Goal: Task Accomplishment & Management: Manage account settings

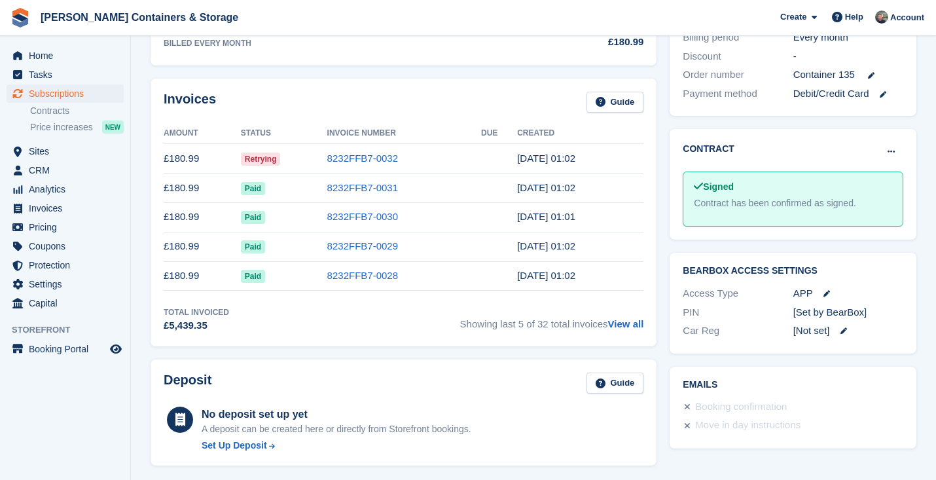
scroll to position [405, 0]
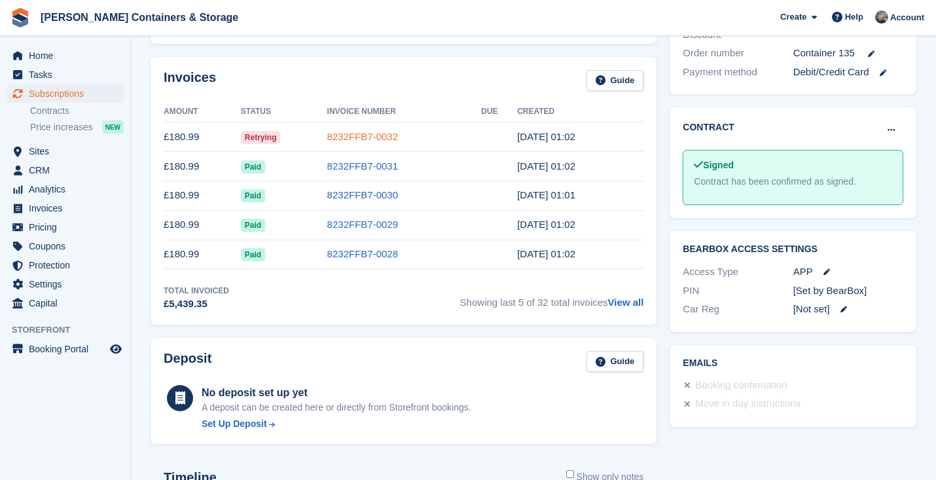
click at [327, 133] on link "8232FFB7-0032" at bounding box center [362, 136] width 71 height 11
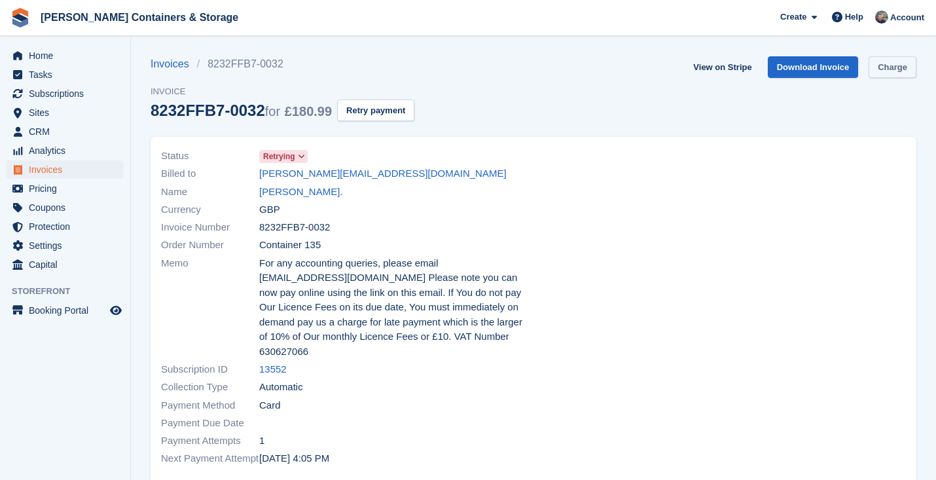
click at [882, 63] on link "Charge" at bounding box center [893, 67] width 48 height 22
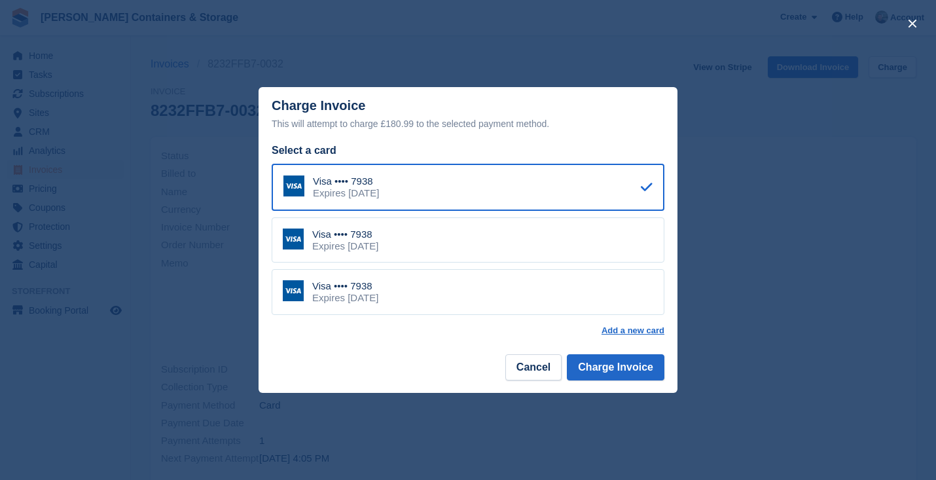
click at [433, 282] on div "Visa •••• 7938 Expires June 2029" at bounding box center [468, 292] width 393 height 46
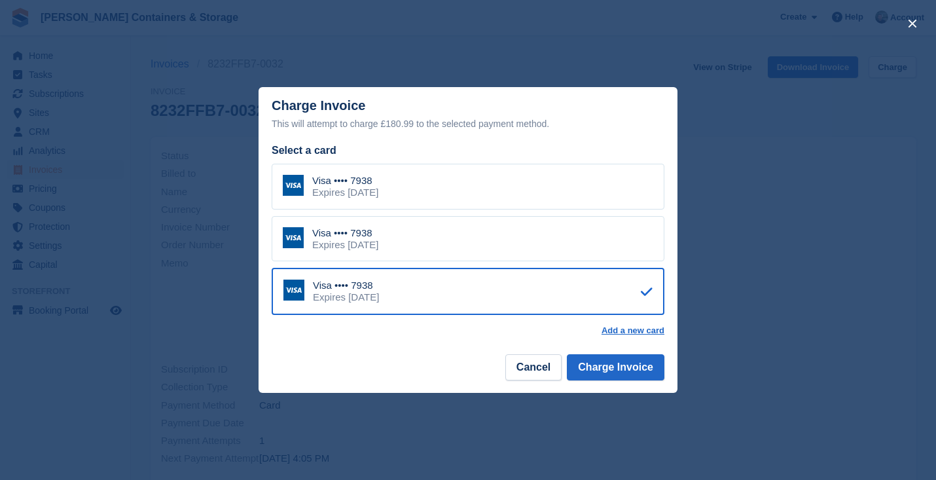
click at [622, 379] on footer "Cancel Charge Invoice" at bounding box center [468, 372] width 419 height 41
click at [620, 365] on button "Charge Invoice" at bounding box center [616, 367] width 98 height 26
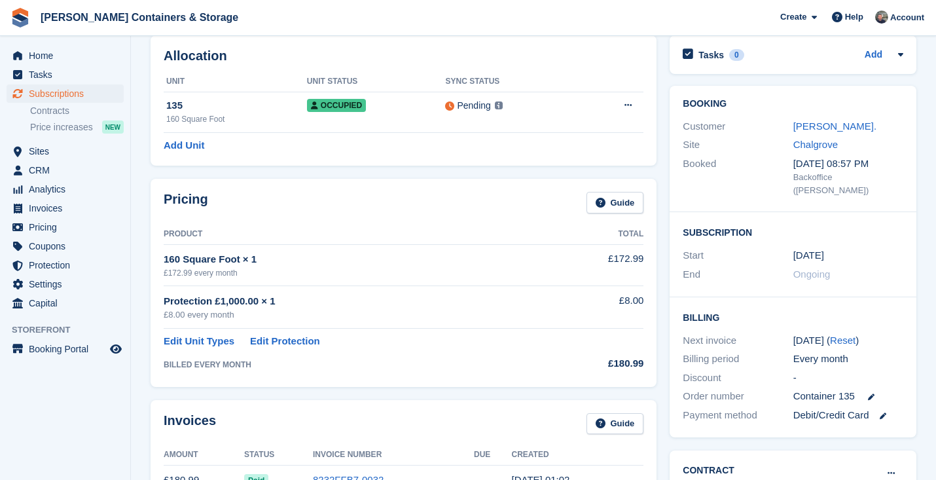
scroll to position [132, 0]
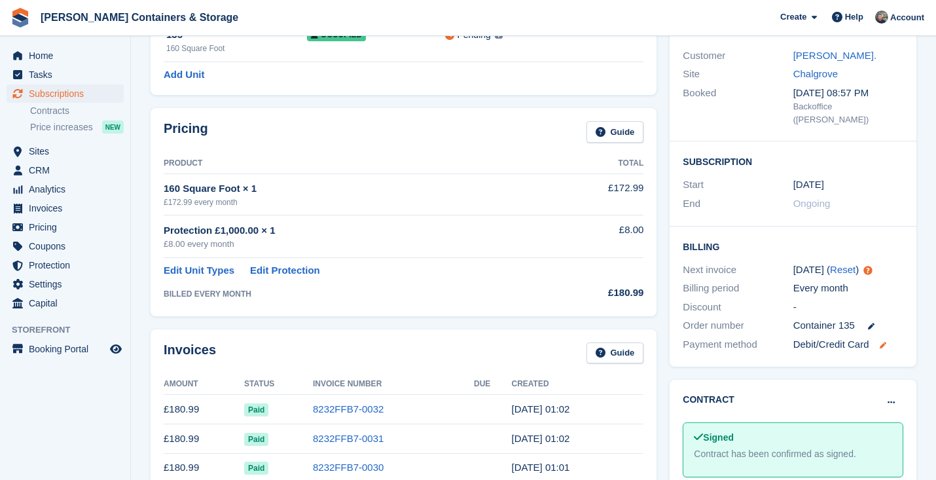
click at [885, 342] on icon at bounding box center [883, 345] width 7 height 7
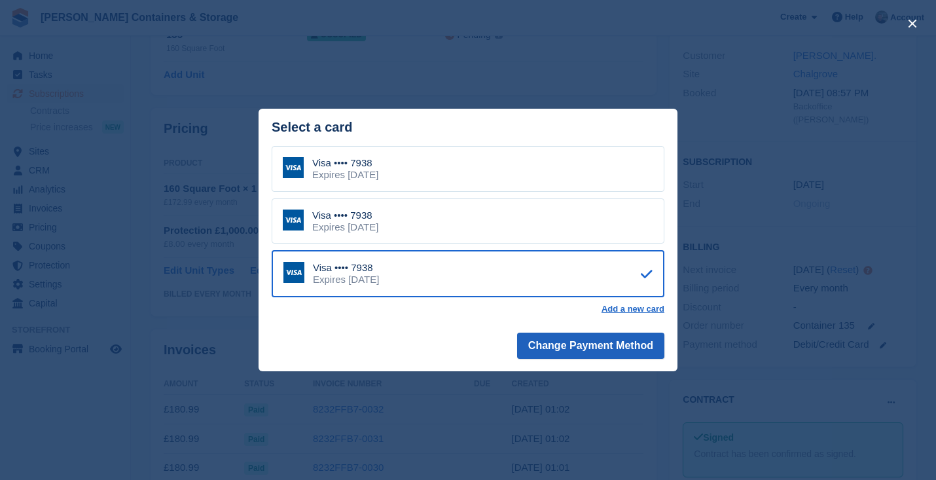
click at [614, 341] on button "Change Payment Method" at bounding box center [590, 346] width 147 height 26
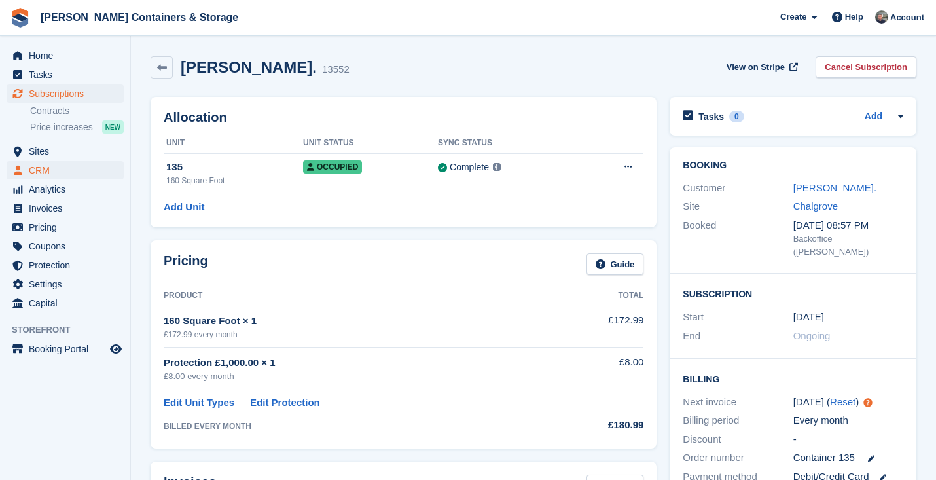
click at [46, 170] on span "CRM" at bounding box center [68, 170] width 79 height 18
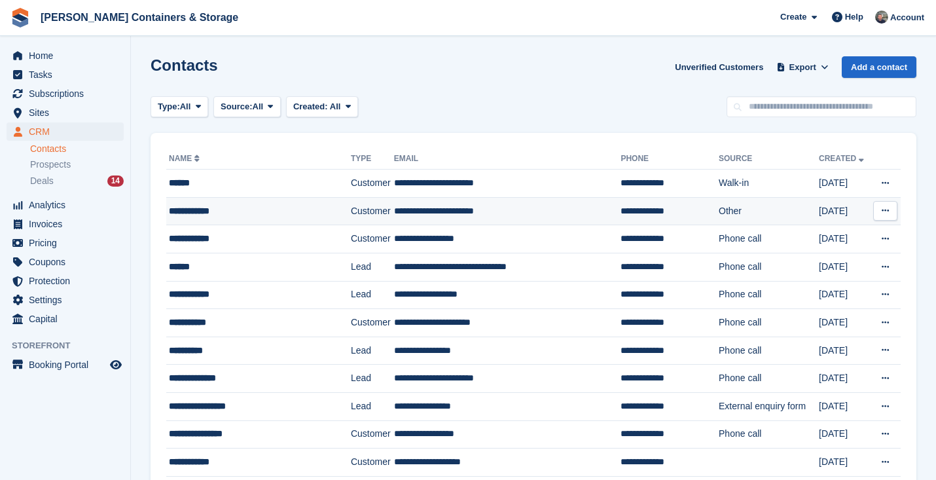
click at [202, 199] on td "**********" at bounding box center [258, 211] width 185 height 28
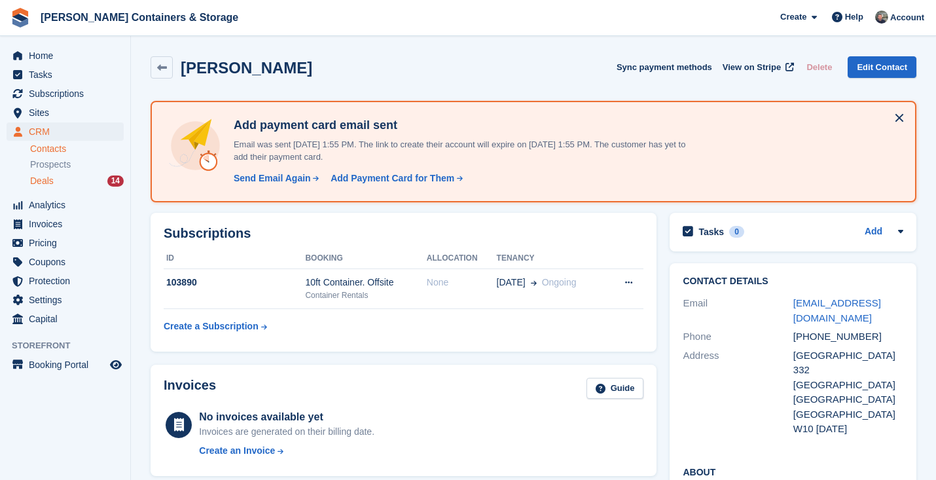
click at [45, 175] on span "Deals" at bounding box center [42, 181] width 24 height 12
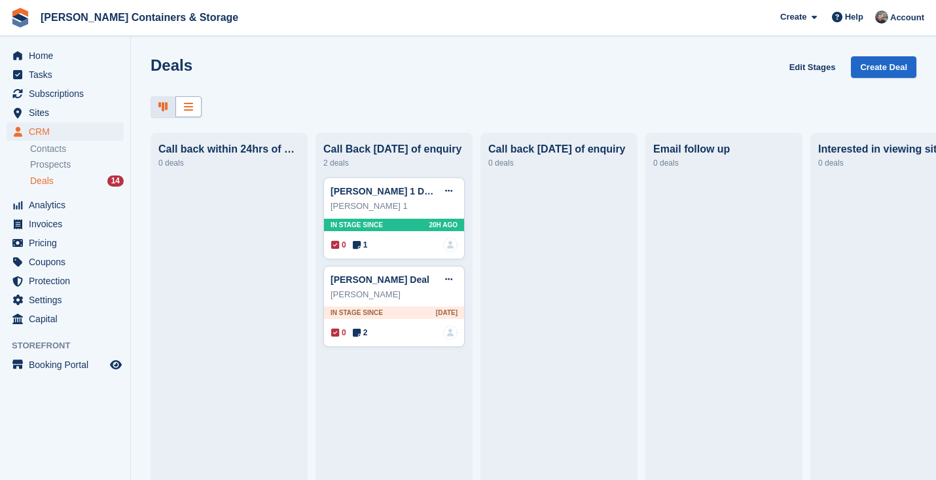
click at [192, 101] on icon at bounding box center [188, 106] width 9 height 10
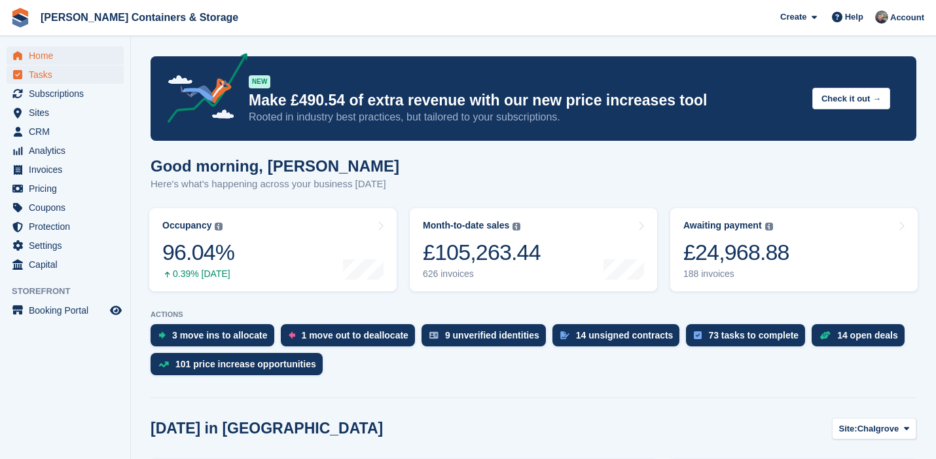
click at [36, 73] on span "Tasks" at bounding box center [68, 74] width 79 height 18
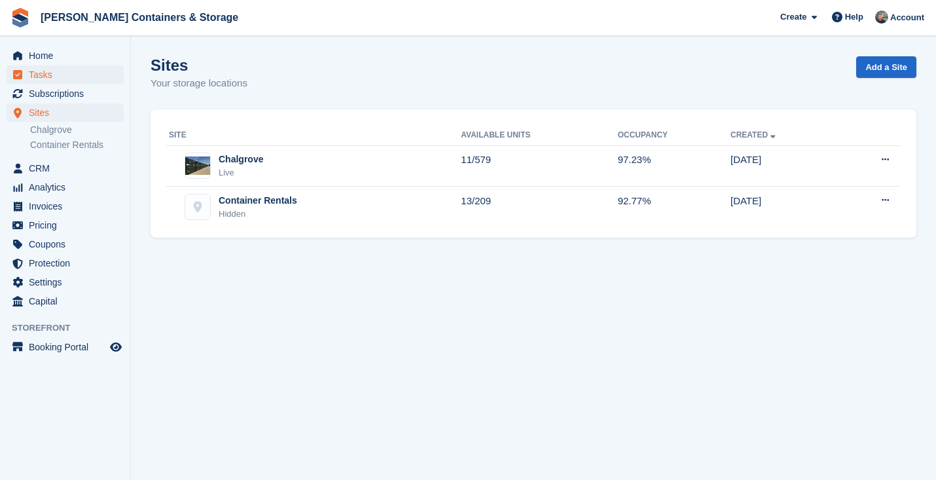
click at [56, 71] on span "Tasks" at bounding box center [68, 74] width 79 height 18
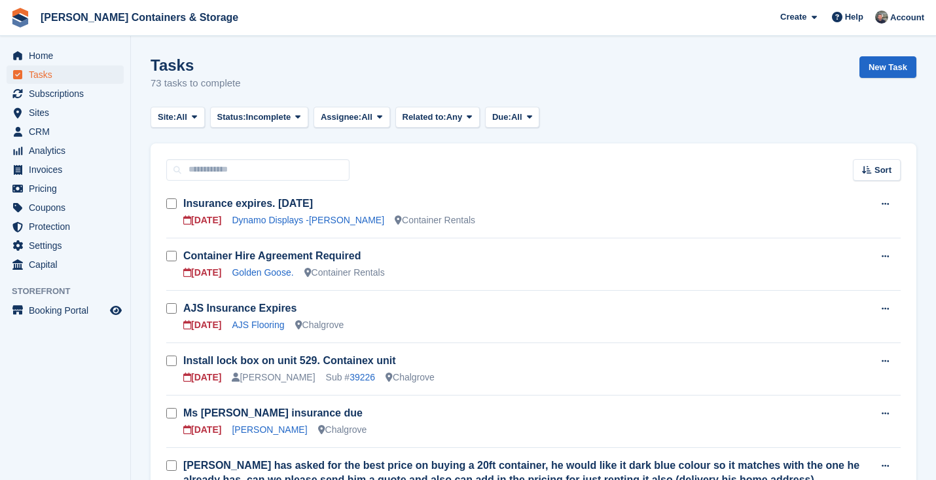
click at [56, 62] on span "Home" at bounding box center [68, 55] width 79 height 18
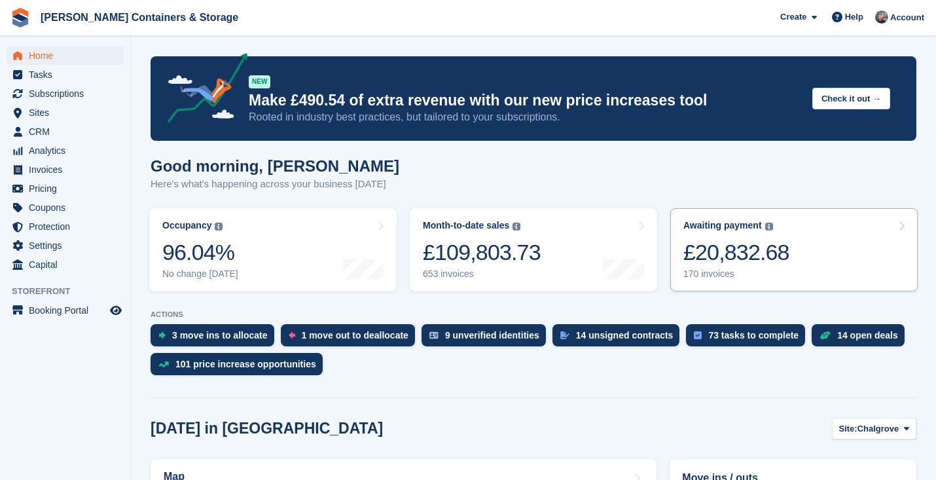
click at [750, 260] on div "£20,832.68" at bounding box center [737, 252] width 106 height 27
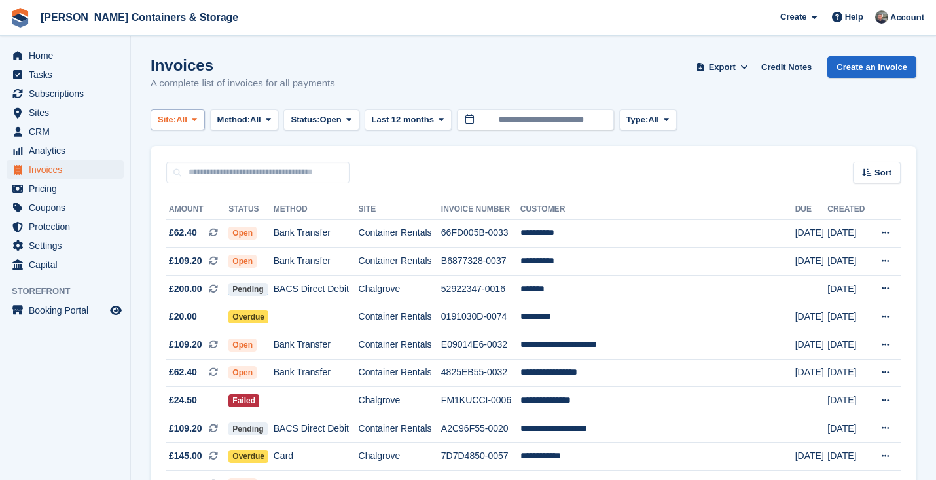
click at [187, 116] on span "All" at bounding box center [181, 119] width 11 height 13
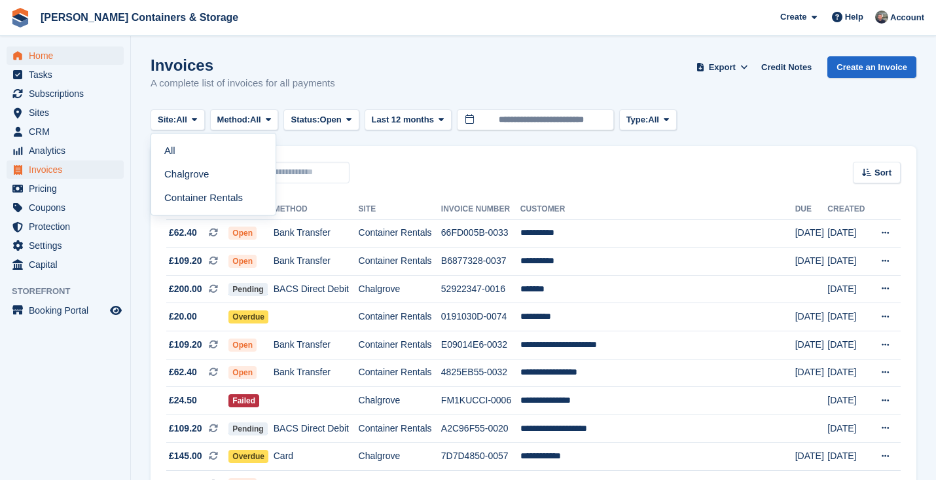
click at [56, 49] on span "Home" at bounding box center [68, 55] width 79 height 18
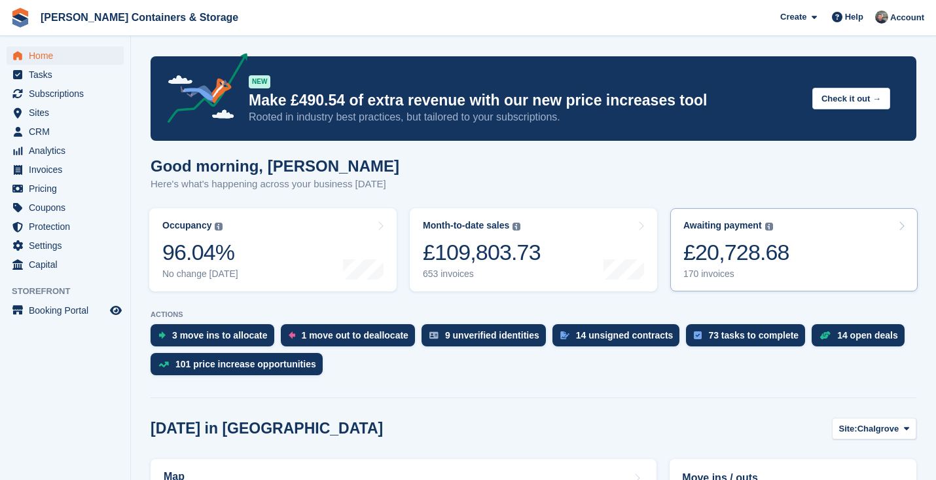
click at [725, 266] on div "£20,728.68" at bounding box center [737, 252] width 106 height 27
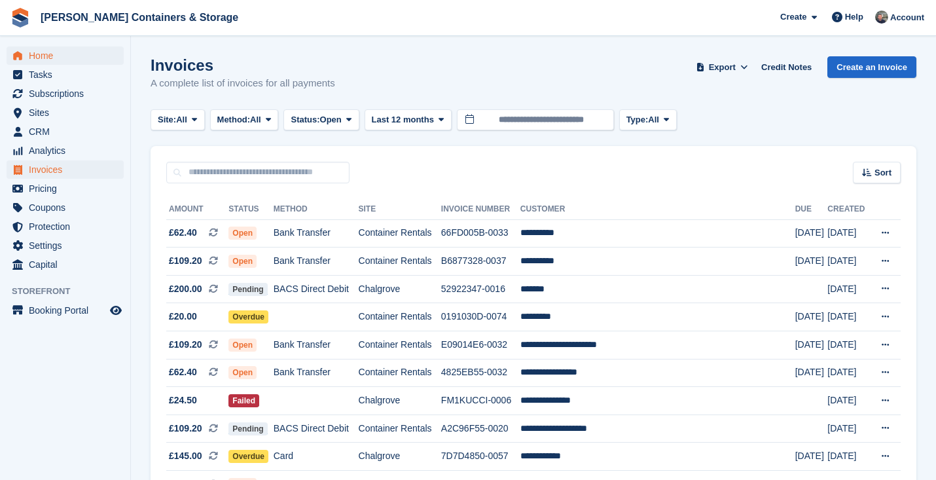
click at [68, 48] on span "Home" at bounding box center [68, 55] width 79 height 18
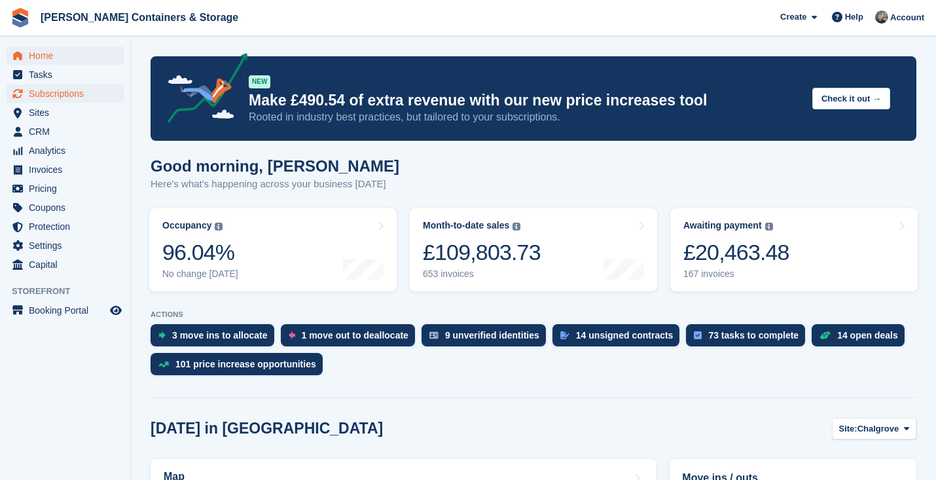
click at [60, 92] on span "Subscriptions" at bounding box center [68, 93] width 79 height 18
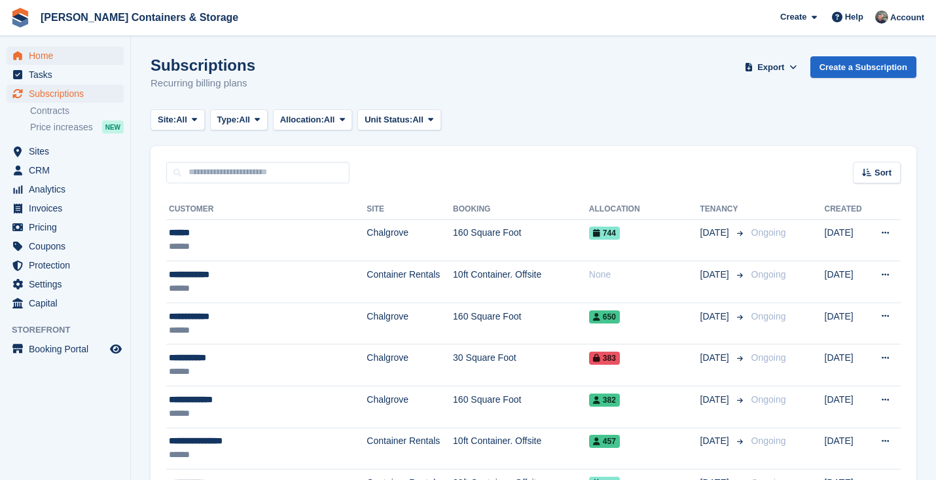
click at [54, 52] on span "Home" at bounding box center [68, 55] width 79 height 18
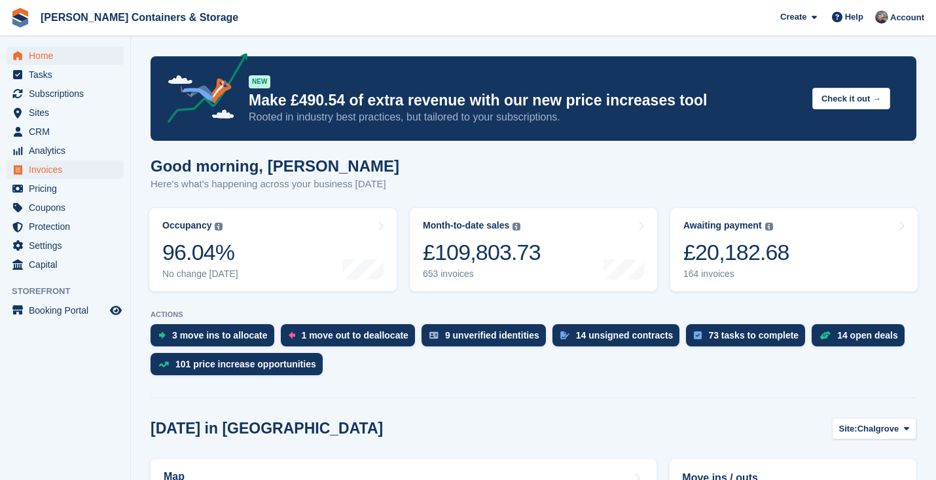
click at [56, 163] on span "Invoices" at bounding box center [68, 169] width 79 height 18
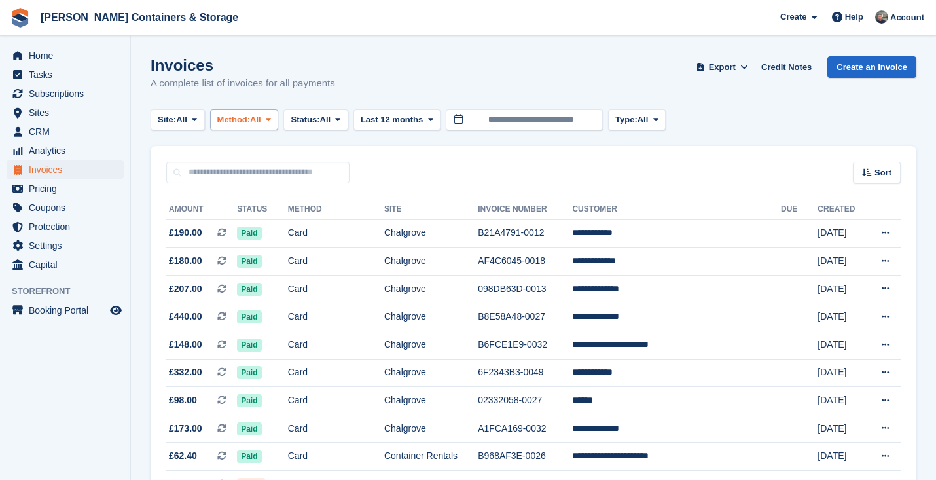
click at [247, 111] on button "Method: All" at bounding box center [244, 120] width 69 height 22
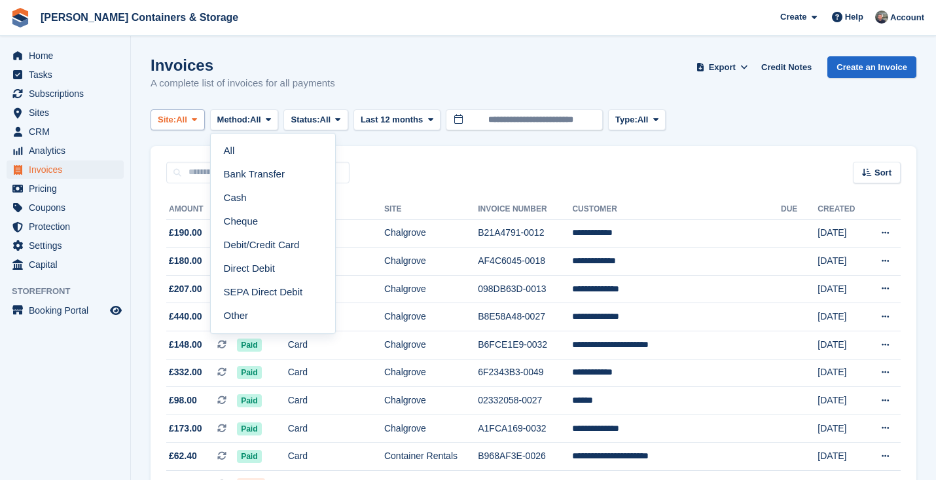
click at [193, 122] on button "Site: All" at bounding box center [178, 120] width 54 height 22
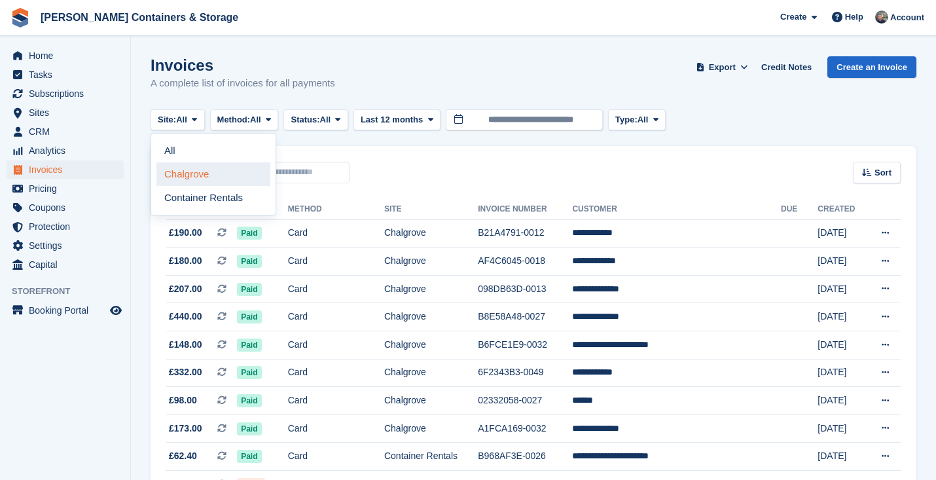
click at [188, 178] on link "Chalgrove" at bounding box center [213, 174] width 114 height 24
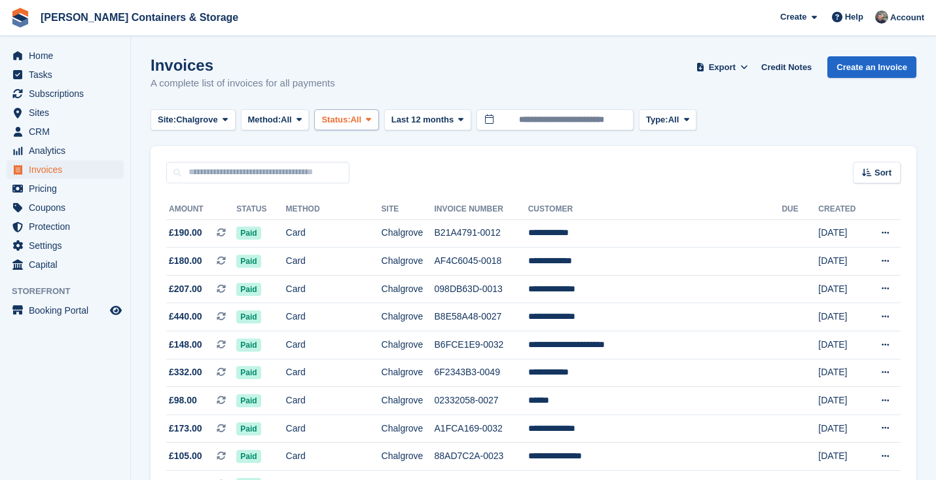
click at [361, 117] on span "All" at bounding box center [355, 119] width 11 height 13
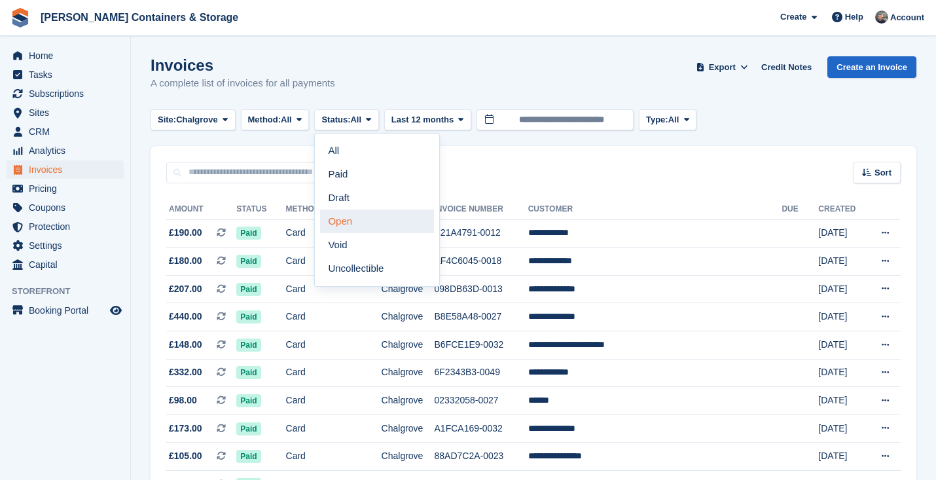
click at [369, 222] on link "Open" at bounding box center [377, 222] width 114 height 24
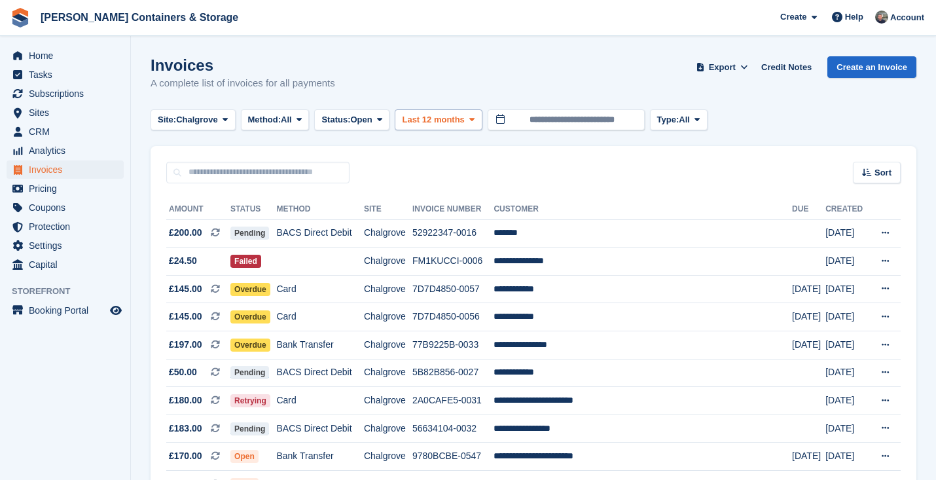
click at [450, 115] on span "Last 12 months" at bounding box center [433, 119] width 62 height 13
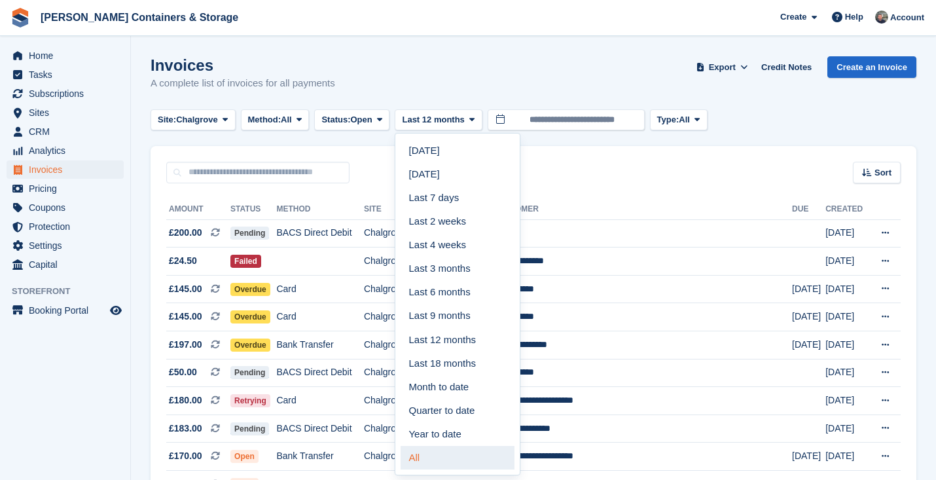
click at [441, 447] on link "All" at bounding box center [458, 458] width 114 height 24
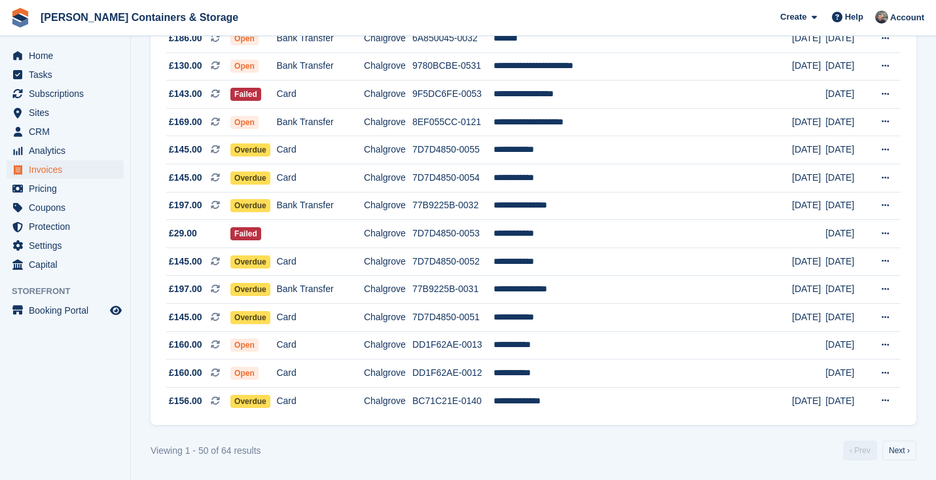
scroll to position [1232, 0]
click at [898, 448] on link "Next ›" at bounding box center [900, 451] width 34 height 20
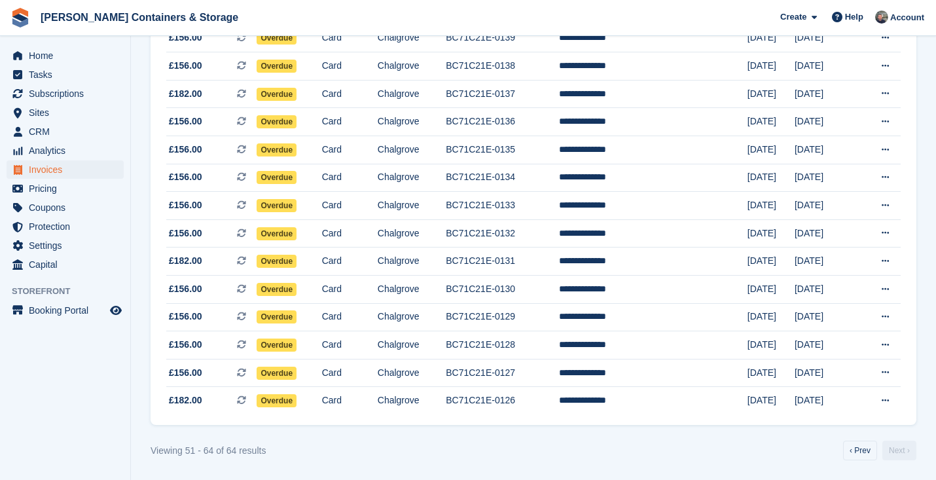
scroll to position [204, 0]
click at [862, 473] on section "Invoices A complete list of invoices for all payments Export Export Invoices Ex…" at bounding box center [533, 142] width 805 height 675
click at [860, 456] on link "‹ Prev" at bounding box center [860, 451] width 34 height 20
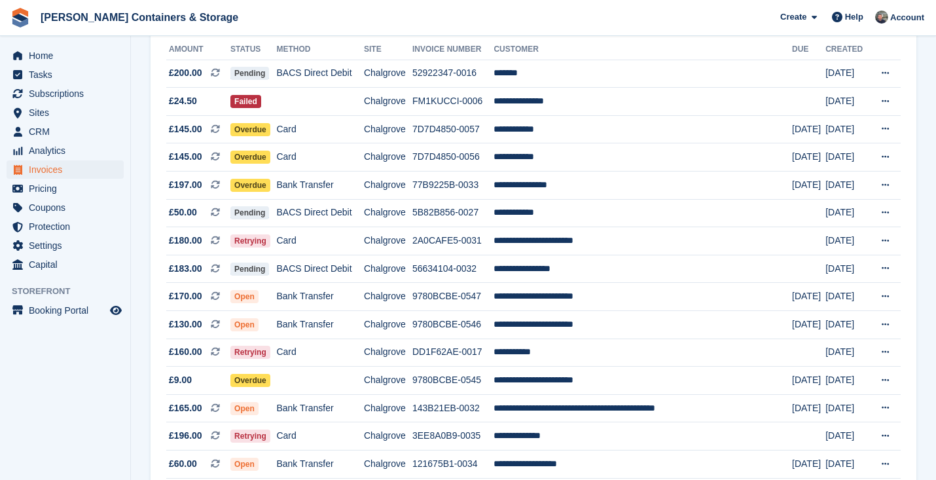
scroll to position [94, 0]
